Goal: Task Accomplishment & Management: Manage account settings

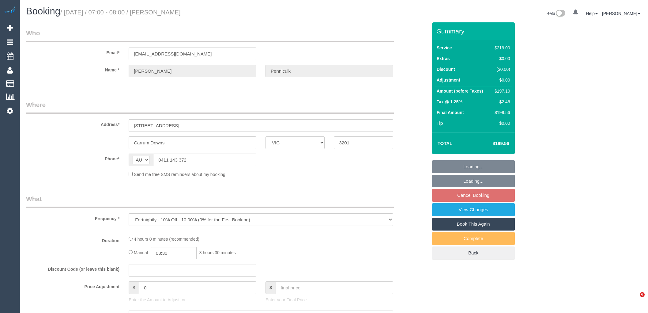
select select "VIC"
select select "object:777"
select select "number:28"
select select "number:15"
select select "number:19"
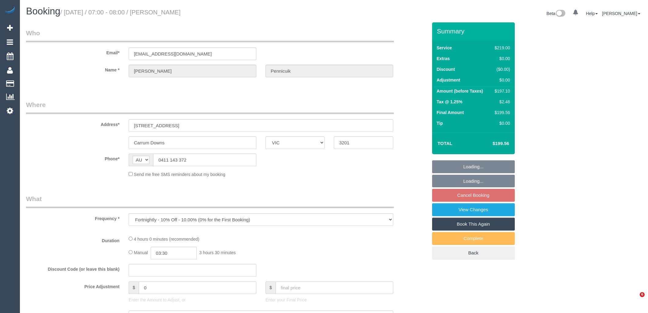
select select "number:22"
select select "number:35"
select select "number:26"
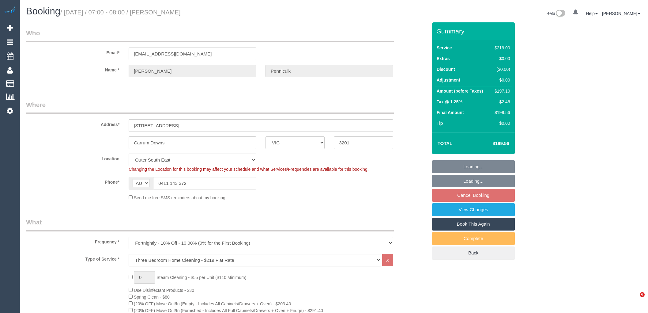
select select "spot1"
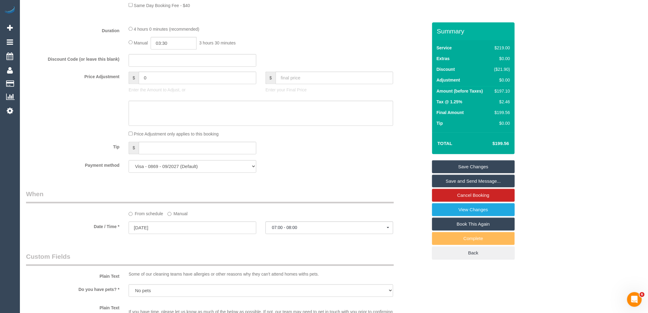
scroll to position [748, 0]
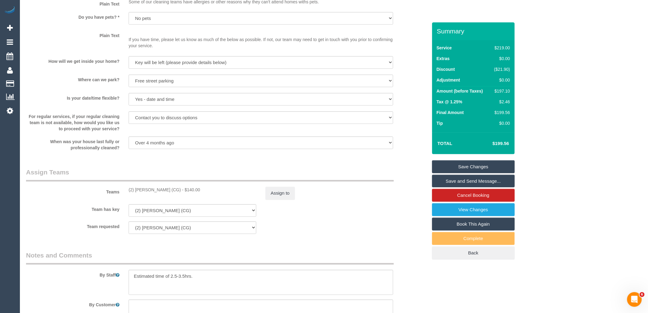
drag, startPoint x: 172, startPoint y: 195, endPoint x: 126, endPoint y: 195, distance: 45.9
click at [126, 193] on div "(2) [PERSON_NAME] (CG) - $140.00" at bounding box center [192, 189] width 137 height 6
copy div "(2) [PERSON_NAME] (CG)"
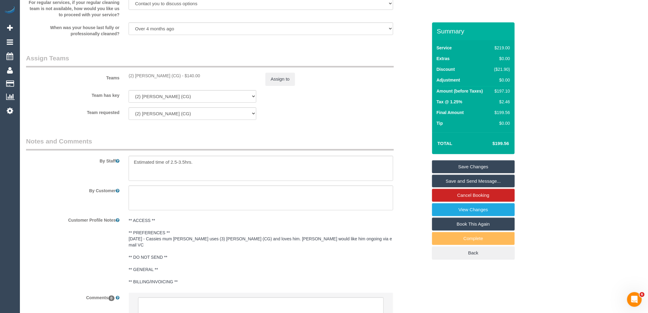
scroll to position [916, 0]
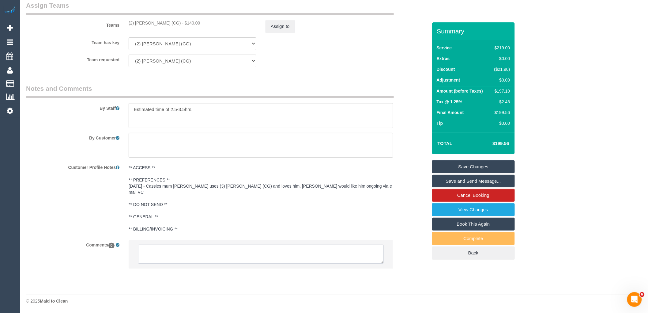
click at [181, 248] on textarea at bounding box center [261, 253] width 246 height 19
paste textarea "(2) [PERSON_NAME] (CG)"
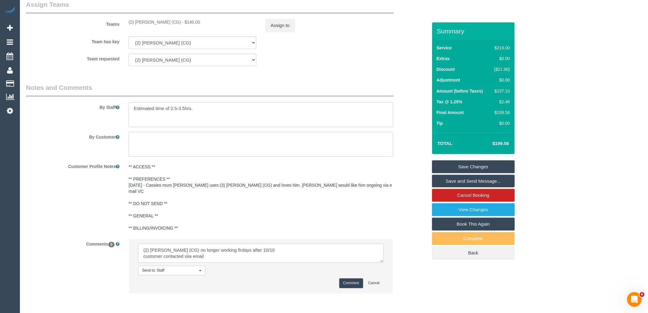
click at [188, 255] on textarea at bounding box center [261, 252] width 246 height 19
click at [249, 250] on textarea at bounding box center [261, 252] width 246 height 19
drag, startPoint x: 167, startPoint y: 252, endPoint x: 112, endPoint y: 237, distance: 56.6
click at [112, 237] on sui-booking-comments "By Staff By Customer Customer Profile Notes ** ACCESS ** ** PREFERENCES ** [DAT…" at bounding box center [226, 191] width 401 height 216
type textarea "(2) Chemitha Wijesinghe (CG) no longer working fridays after 10/10 customer con…"
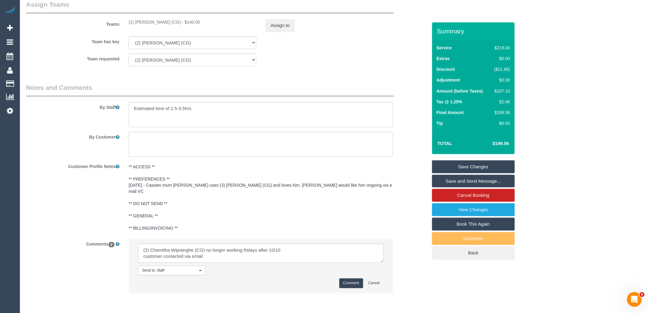
click at [350, 283] on button "Comment" at bounding box center [351, 282] width 24 height 9
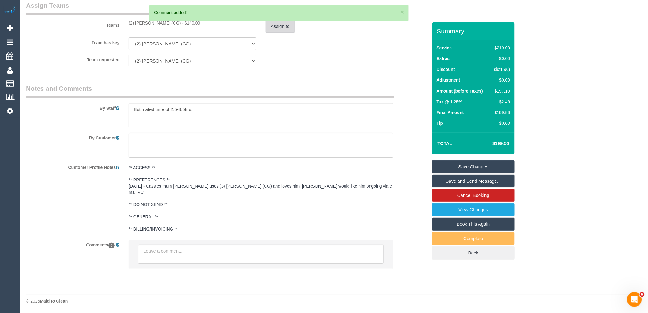
click at [283, 29] on button "Assign to" at bounding box center [279, 26] width 29 height 13
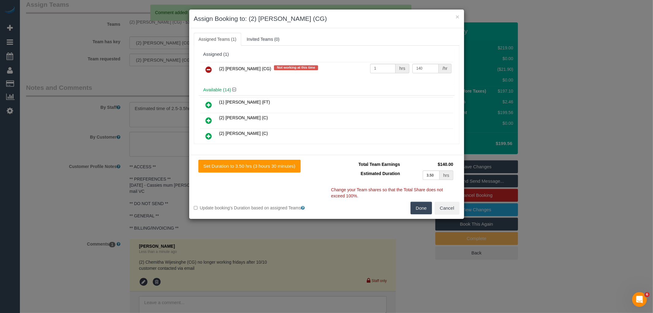
click at [205, 74] on link at bounding box center [209, 70] width 14 height 12
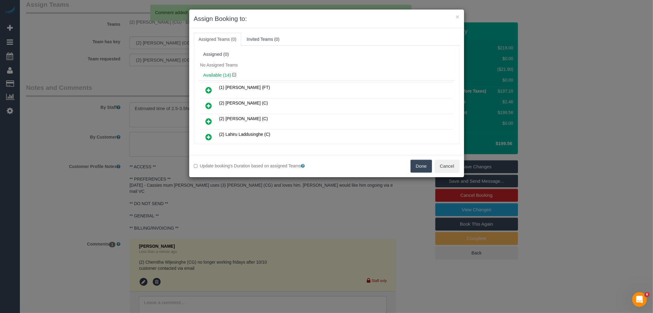
click at [417, 165] on button "Done" at bounding box center [420, 165] width 21 height 13
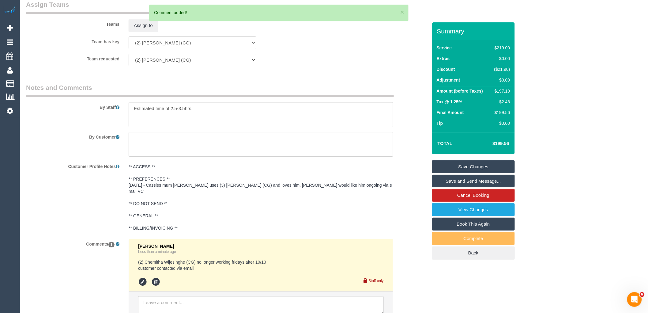
click at [464, 165] on link "Save Changes" at bounding box center [473, 166] width 83 height 13
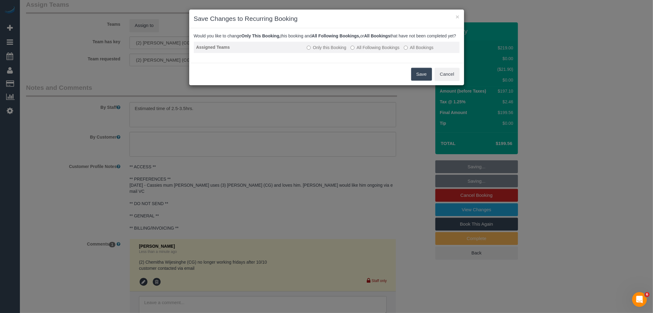
click at [382, 49] on td "Only this Booking All Following Bookings All Bookings" at bounding box center [381, 47] width 155 height 11
click at [382, 47] on div "Would you like to change Only This Booking, this booking and All Following Book…" at bounding box center [327, 45] width 266 height 25
click at [383, 51] on label "All Following Bookings" at bounding box center [374, 47] width 49 height 6
click at [417, 78] on button "Save" at bounding box center [421, 74] width 21 height 13
